Goal: Find specific page/section: Find specific page/section

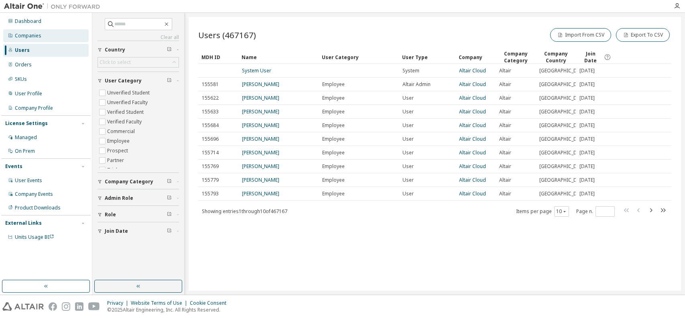
click at [53, 34] on div "Companies" at bounding box center [45, 35] width 85 height 13
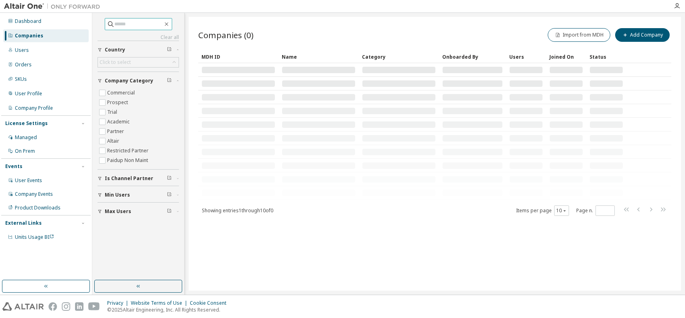
click at [128, 20] on span at bounding box center [138, 24] width 67 height 12
click at [133, 19] on span at bounding box center [138, 24] width 67 height 12
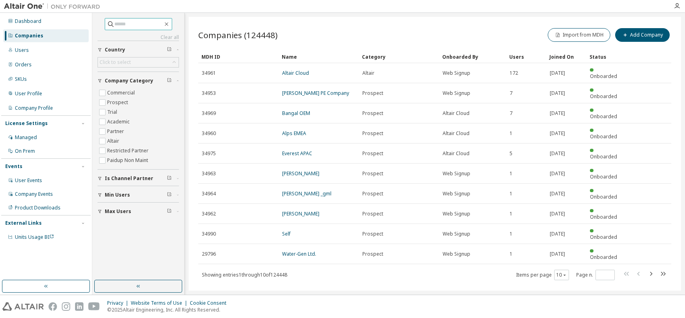
click at [135, 25] on input "text" at bounding box center [139, 24] width 48 height 8
type input "**********"
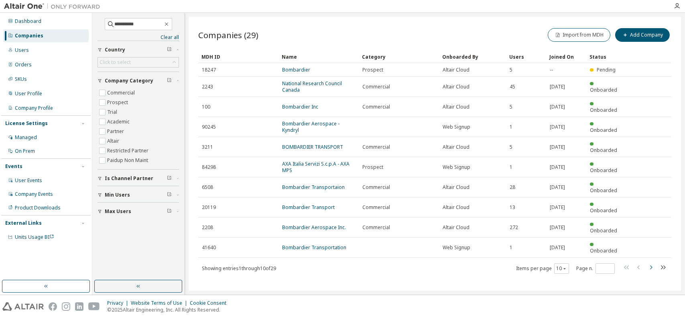
click at [651, 262] on icon "button" at bounding box center [651, 267] width 10 height 10
type input "*"
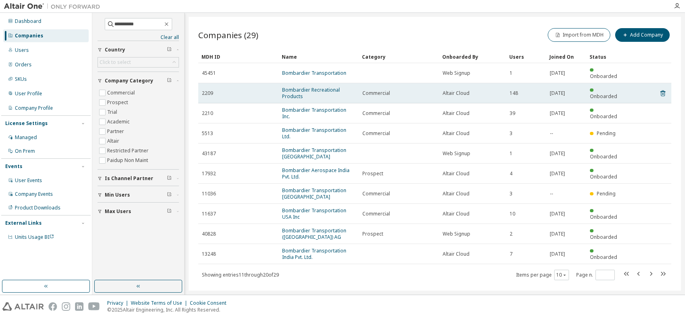
click at [316, 88] on span "Bombardier Recreational Products" at bounding box center [318, 93] width 73 height 13
click at [316, 86] on link "Bombardier Recreational Products" at bounding box center [311, 92] width 58 height 13
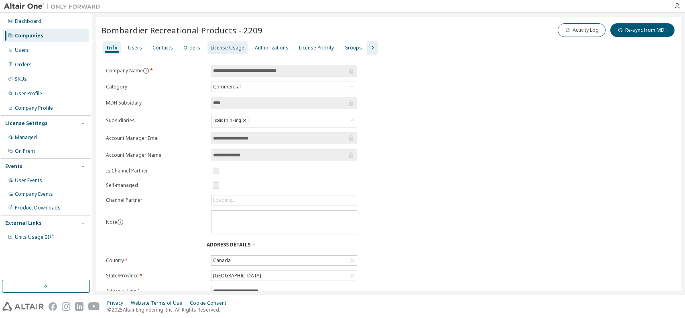
click at [230, 48] on div "License Usage" at bounding box center [228, 48] width 34 height 6
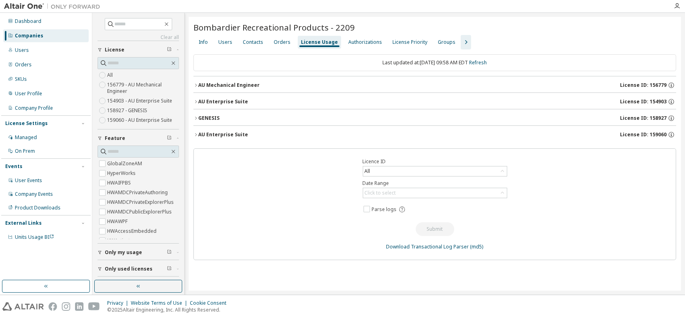
click at [197, 133] on icon "button" at bounding box center [195, 134] width 5 height 5
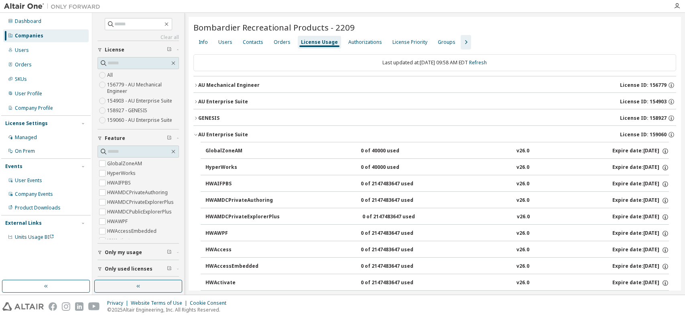
click at [196, 134] on icon "button" at bounding box center [195, 134] width 5 height 5
